Goal: Complete application form: Complete application form

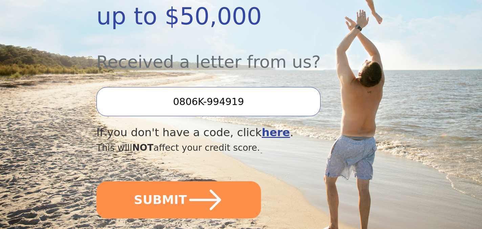
scroll to position [218, 0]
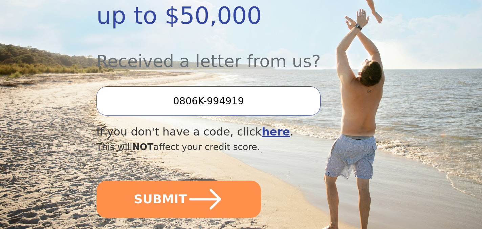
click at [208, 98] on input "0806K-994919" at bounding box center [209, 100] width 224 height 29
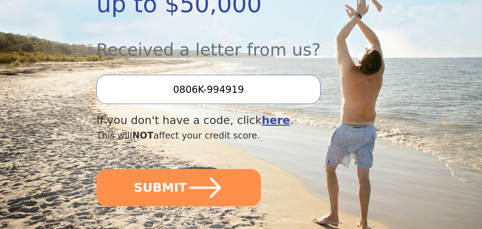
scroll to position [242, 0]
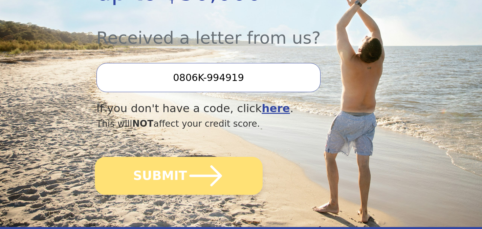
click at [190, 172] on icon "submit" at bounding box center [205, 175] width 37 height 37
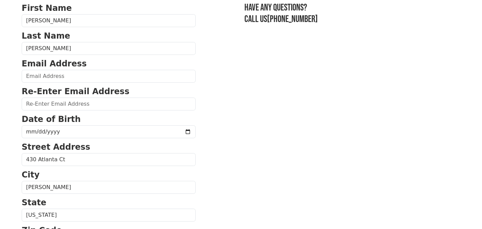
scroll to position [60, 0]
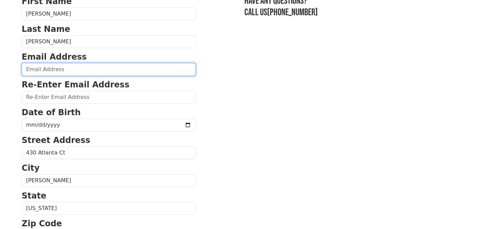
click at [72, 68] on input "email" at bounding box center [109, 69] width 174 height 13
type input "[EMAIL_ADDRESS][DOMAIN_NAME]"
type input "[PHONE_NUMBER]"
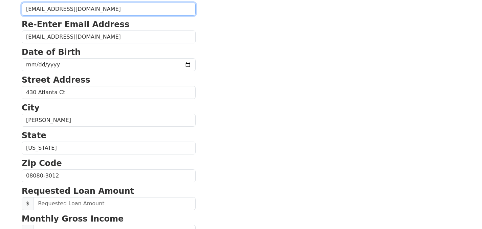
scroll to position [125, 0]
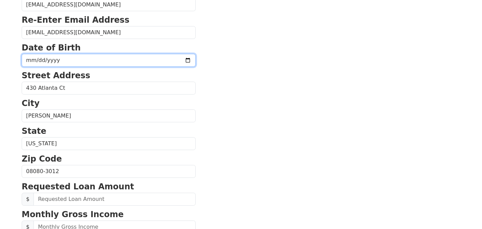
click at [61, 60] on input "date" at bounding box center [109, 60] width 174 height 13
type input "[DATE]"
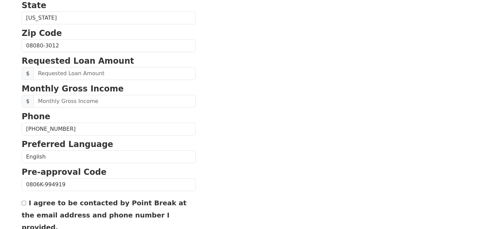
scroll to position [252, 0]
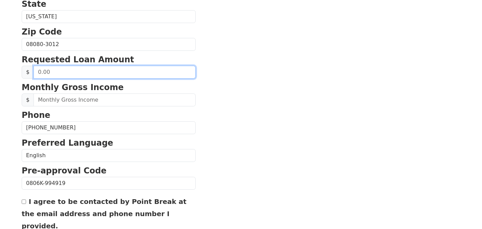
click at [72, 76] on input "text" at bounding box center [115, 72] width 162 height 13
click at [63, 76] on input "text" at bounding box center [115, 72] width 162 height 13
type input "4,000.00"
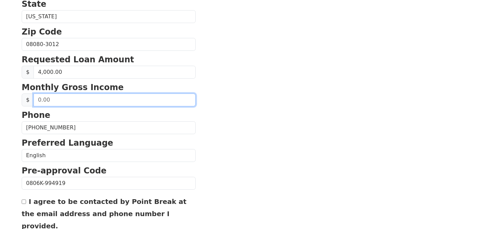
click at [62, 102] on input "text" at bounding box center [115, 100] width 162 height 13
click at [86, 100] on input "7,500.00" at bounding box center [115, 100] width 162 height 13
type input "11,000.00"
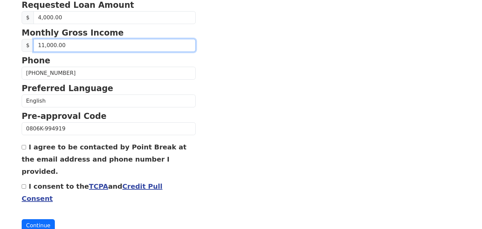
scroll to position [310, 0]
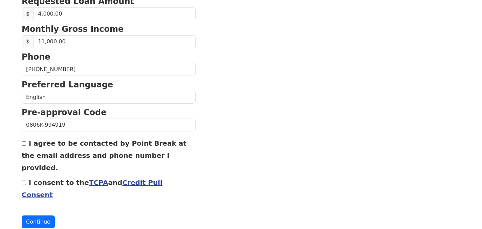
click at [28, 145] on label "I agree to be contacted by Point Break at the email address and phone number I …" at bounding box center [104, 155] width 165 height 33
click at [26, 145] on input "I agree to be contacted by Point Break at the email address and phone number I …" at bounding box center [24, 143] width 4 height 4
checkbox input "true"
click at [26, 181] on input "I consent to the TCPA and Credit Pull Consent" at bounding box center [24, 183] width 4 height 4
checkbox input "true"
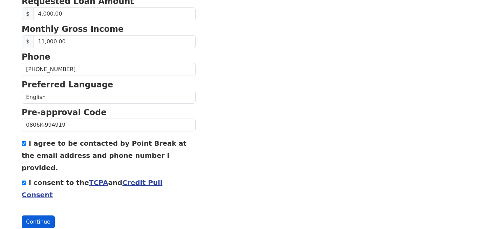
click at [36, 215] on button "Continue" at bounding box center [38, 221] width 33 height 13
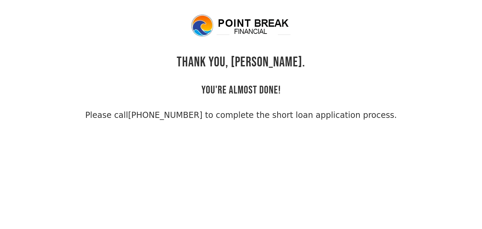
scroll to position [3, 0]
